Goal: Find contact information: Find contact information

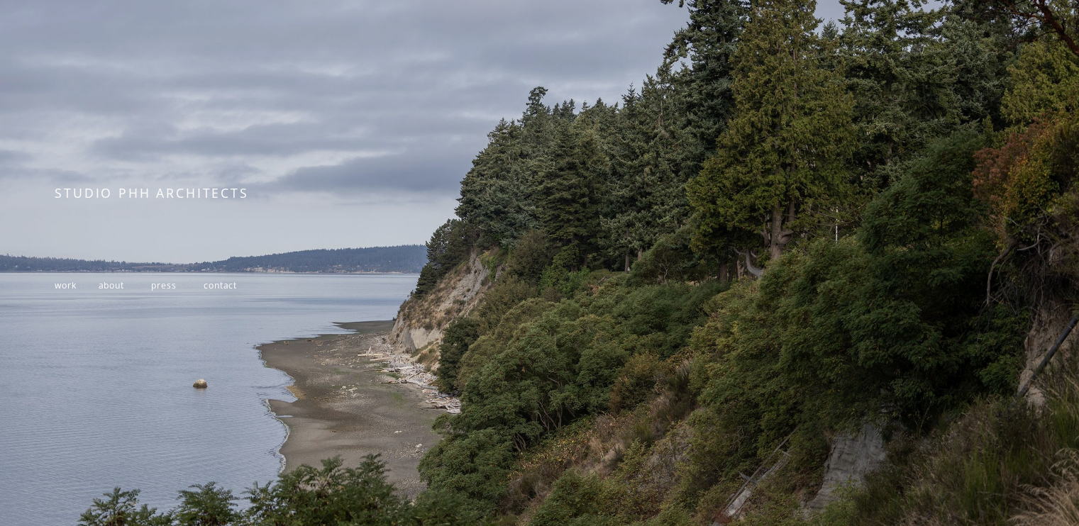
click at [729, 226] on div at bounding box center [539, 264] width 1079 height 750
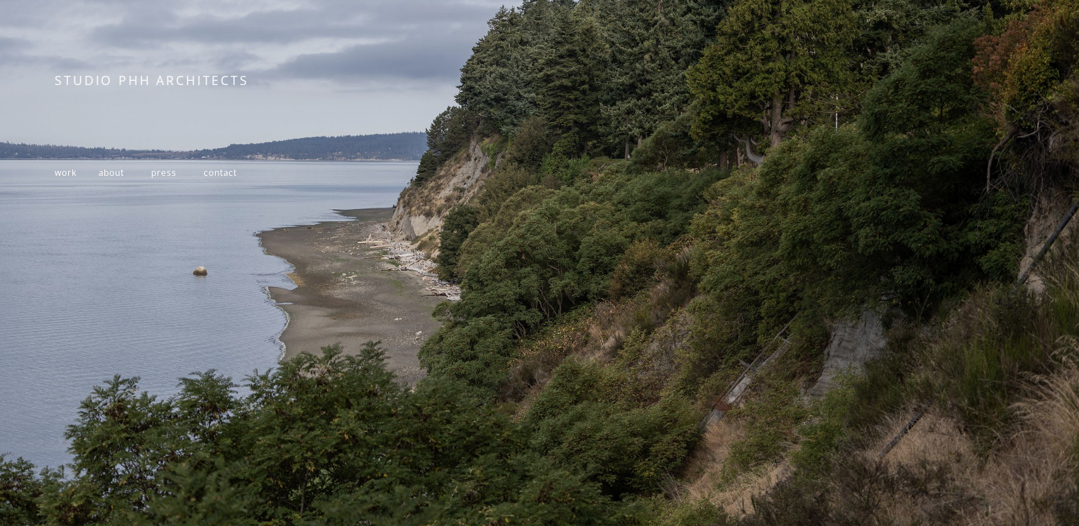
click at [106, 169] on span "about" at bounding box center [112, 173] width 26 height 12
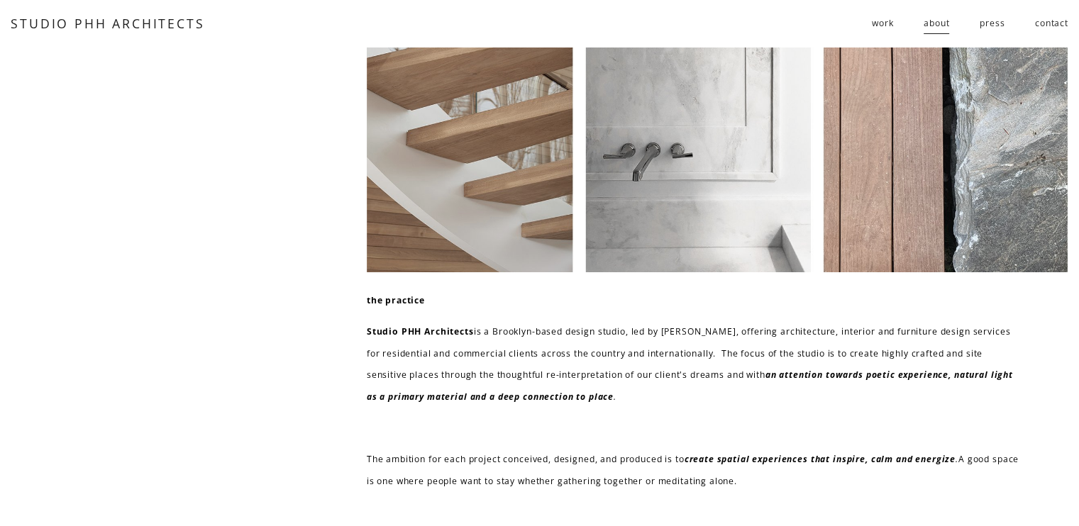
click at [981, 18] on link "press" at bounding box center [991, 23] width 25 height 23
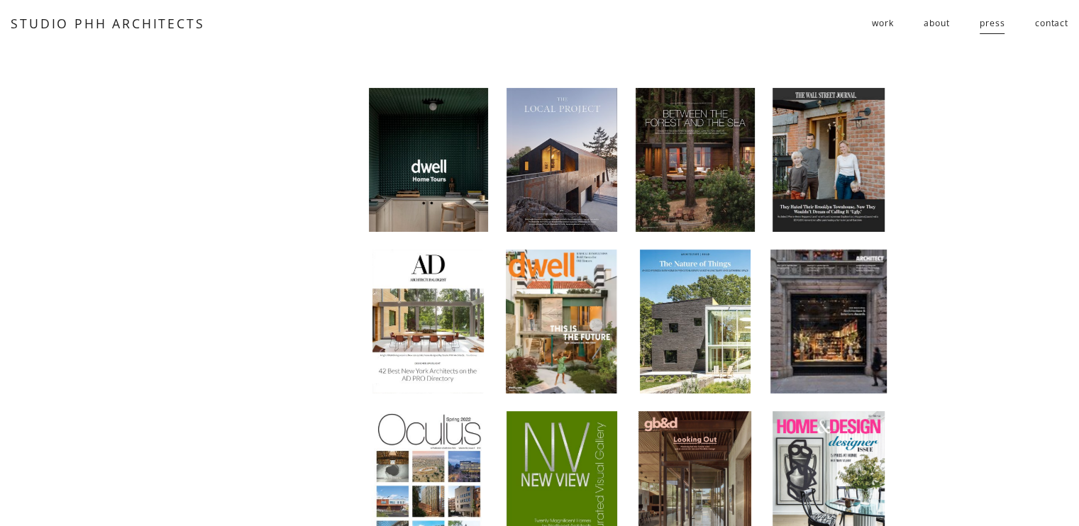
click at [1045, 24] on link "contact" at bounding box center [1051, 23] width 33 height 23
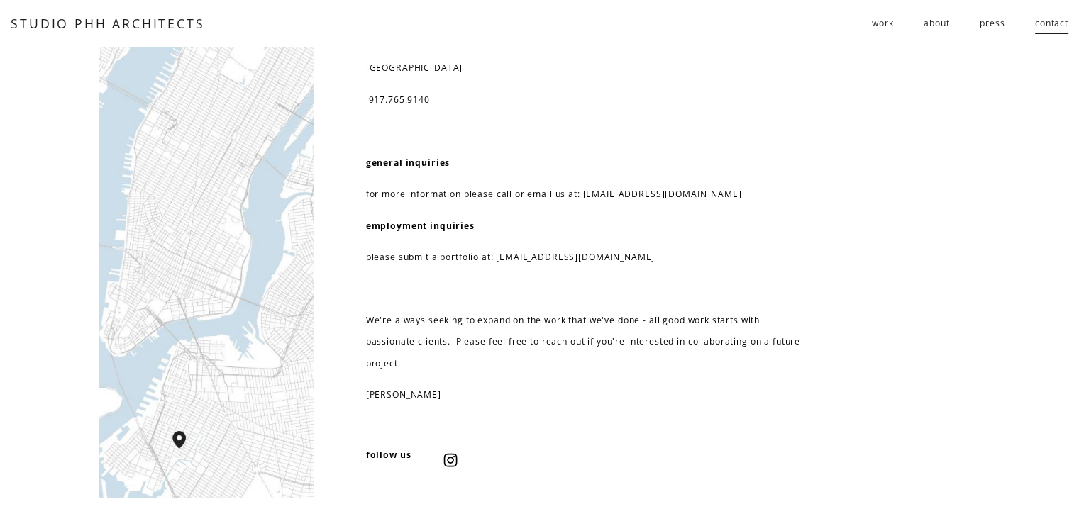
scroll to position [54, 0]
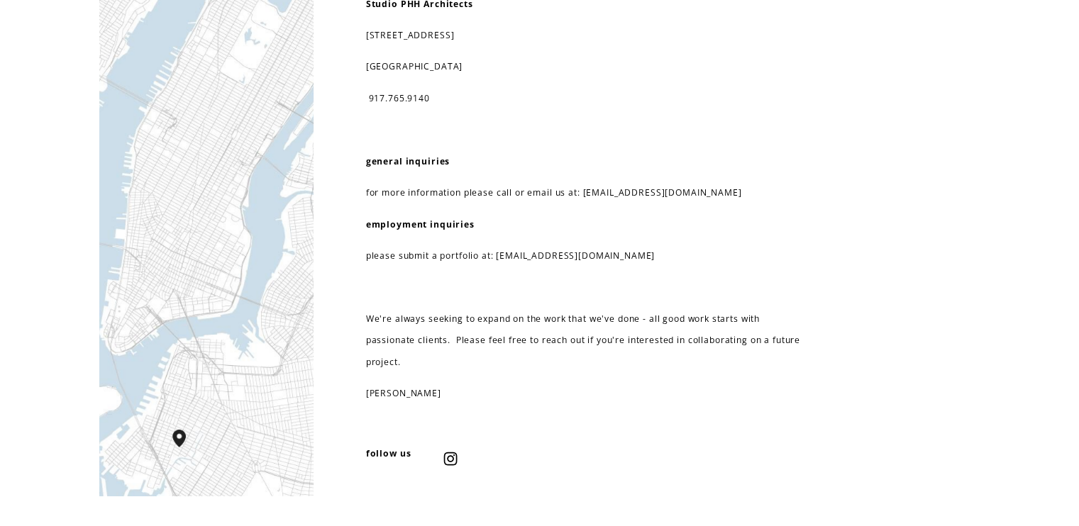
click at [455, 451] on use "Instagram" at bounding box center [450, 459] width 28 height 28
